Goal: Communication & Community: Participate in discussion

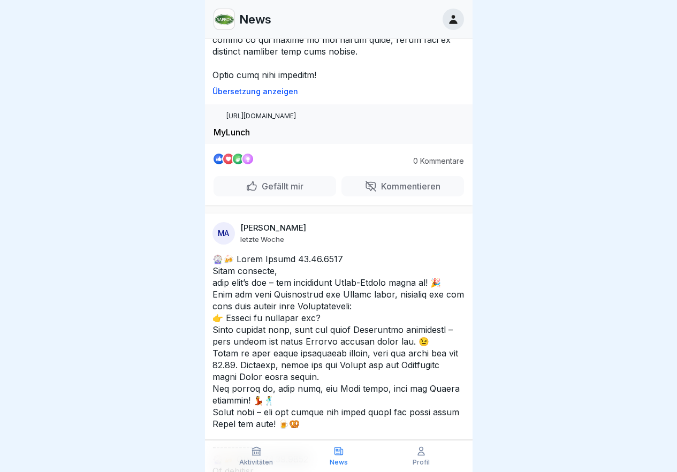
scroll to position [1446, 0]
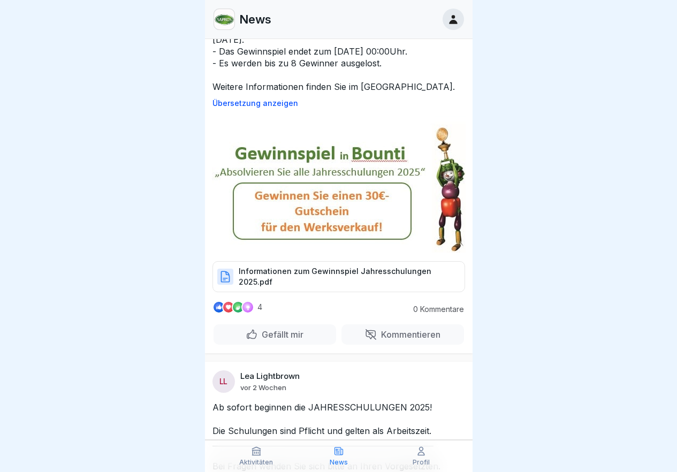
scroll to position [2088, 0]
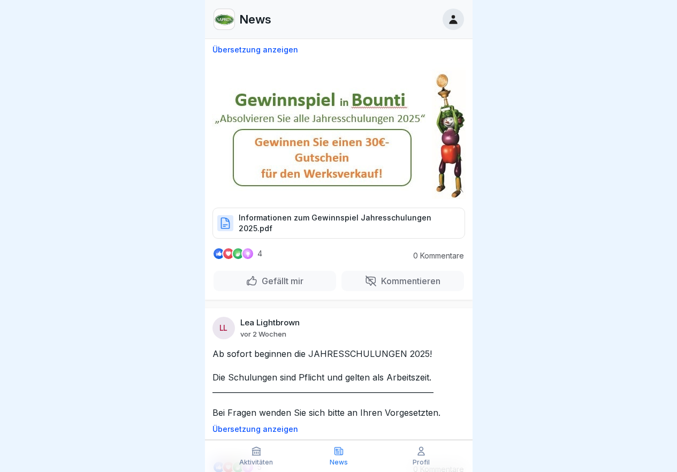
click at [312, 199] on img at bounding box center [339, 131] width 254 height 137
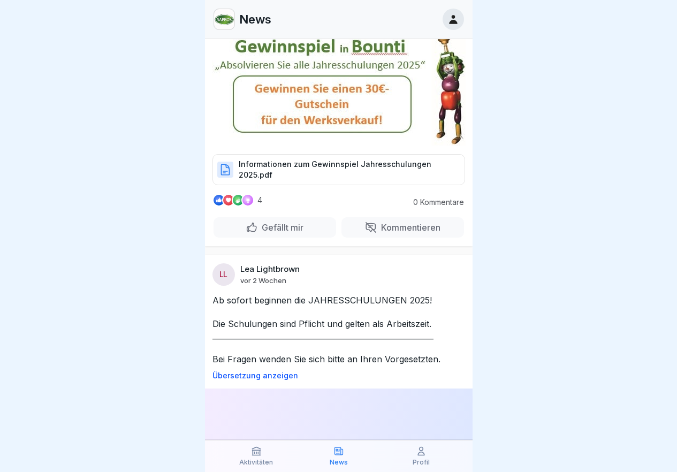
scroll to position [2195, 0]
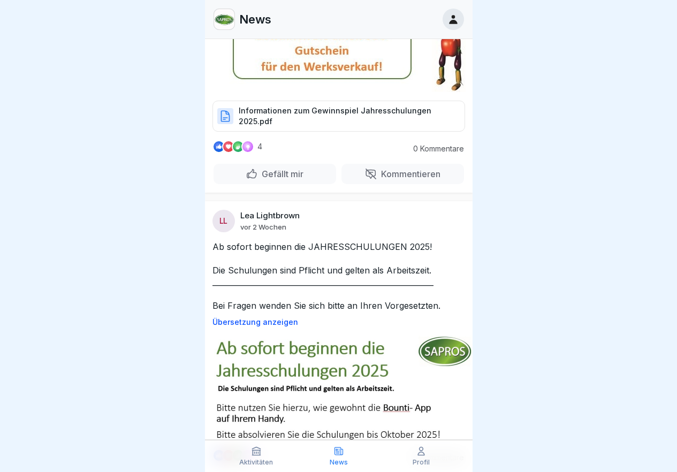
click at [298, 179] on p "Gefällt mir" at bounding box center [281, 174] width 46 height 11
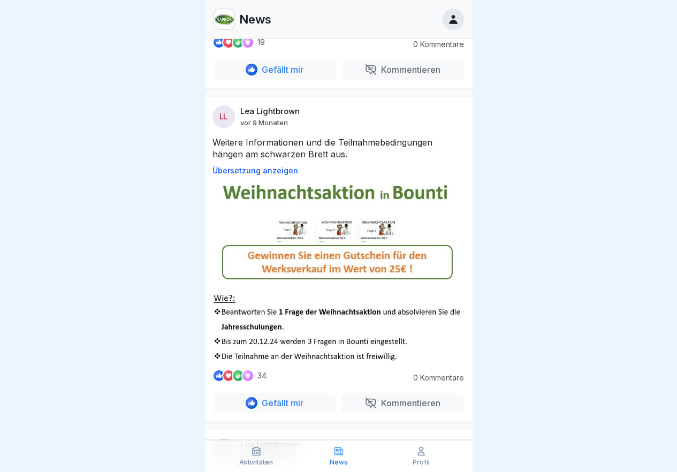
scroll to position [10226, 0]
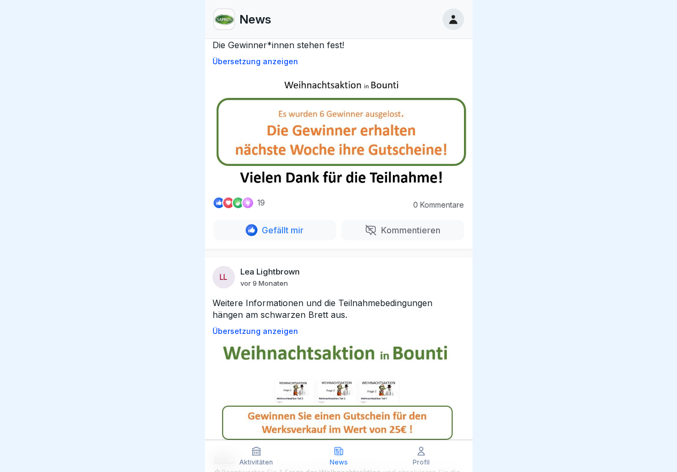
click at [380, 187] on img at bounding box center [339, 130] width 268 height 113
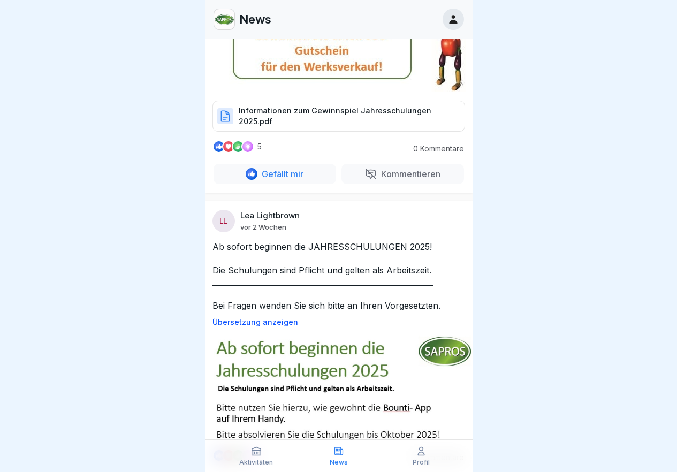
scroll to position [2034, 0]
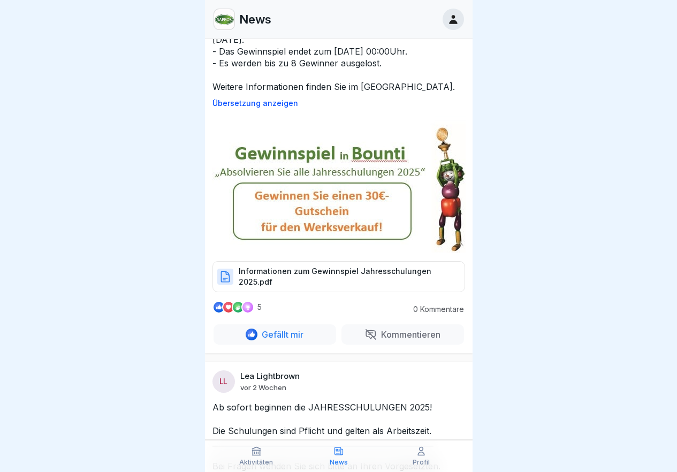
click at [346, 253] on img at bounding box center [339, 184] width 254 height 137
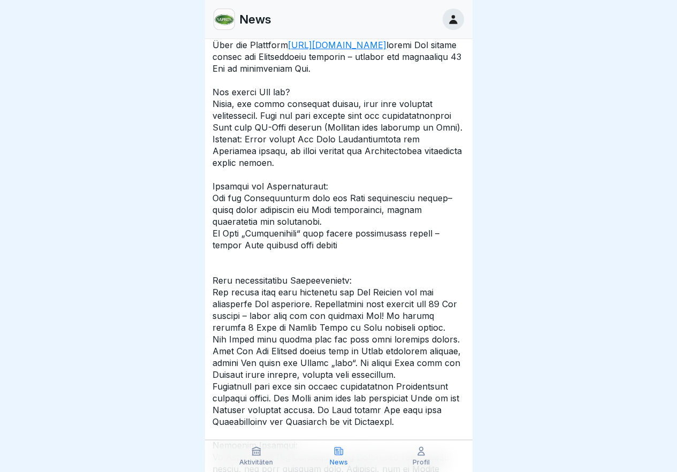
scroll to position [0, 0]
